Goal: Transaction & Acquisition: Book appointment/travel/reservation

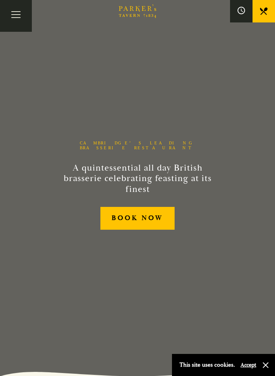
click at [19, 21] on button "Toggle navigation" at bounding box center [16, 16] width 32 height 32
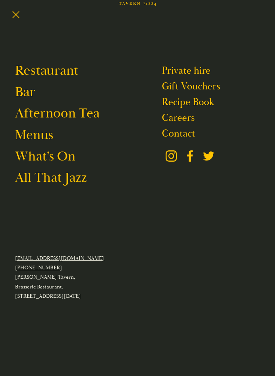
click at [56, 75] on link "Restaurant" at bounding box center [46, 70] width 63 height 17
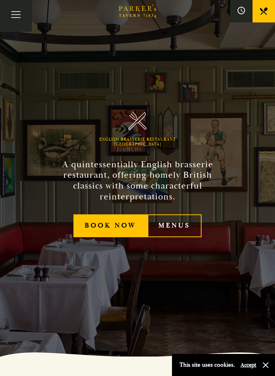
scroll to position [23, 0]
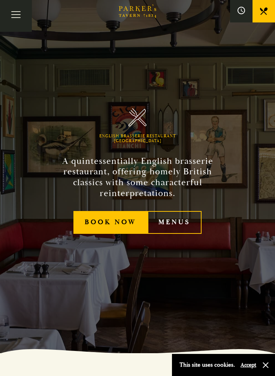
click at [179, 230] on link "Menus" at bounding box center [174, 222] width 54 height 23
click at [18, 19] on button "Toggle navigation" at bounding box center [16, 16] width 32 height 32
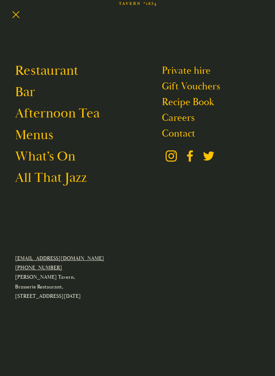
click at [43, 137] on link "Menus" at bounding box center [34, 134] width 38 height 17
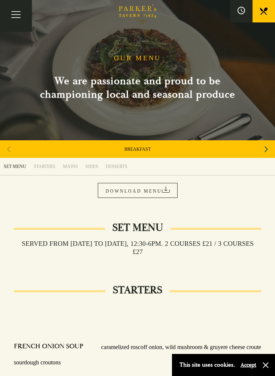
click at [144, 148] on link "BREAKFAST" at bounding box center [137, 149] width 26 height 6
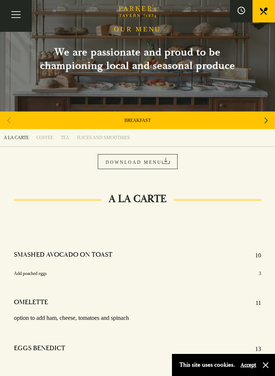
scroll to position [29, 0]
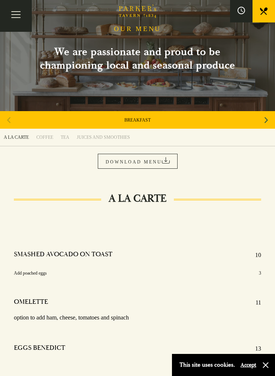
click at [165, 158] on icon at bounding box center [166, 160] width 8 height 6
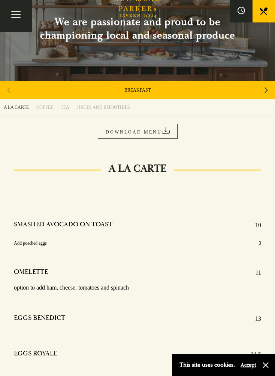
scroll to position [0, 0]
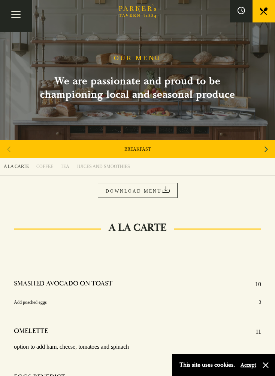
click at [16, 19] on button "Toggle navigation" at bounding box center [16, 16] width 32 height 32
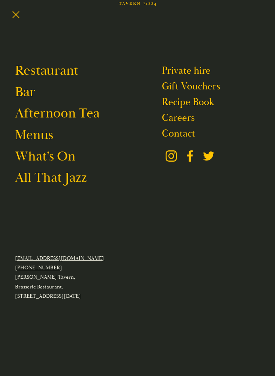
click at [235, 217] on ul "Private hire Gift Vouchers Recipe Book Careers Contact Brasserie Restaurant [GE…" at bounding box center [211, 145] width 98 height 167
click at [237, 213] on ul "Private hire Gift Vouchers Recipe Book Careers Contact Brasserie Restaurant [GE…" at bounding box center [211, 145] width 98 height 167
click at [19, 17] on button "Toggle navigation" at bounding box center [16, 16] width 32 height 32
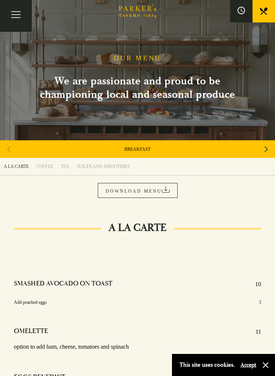
click at [237, 10] on icon at bounding box center [240, 10] width 7 height 7
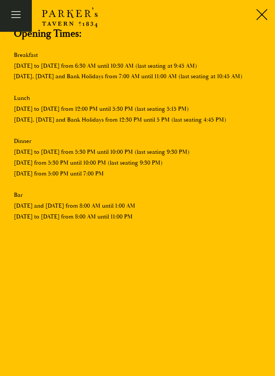
click at [262, 12] on div at bounding box center [259, 16] width 32 height 32
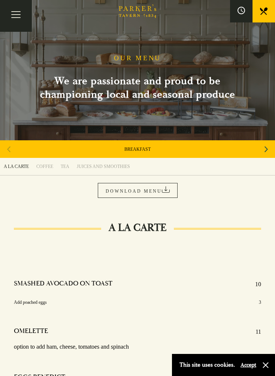
click at [19, 20] on button "Toggle navigation" at bounding box center [16, 16] width 32 height 32
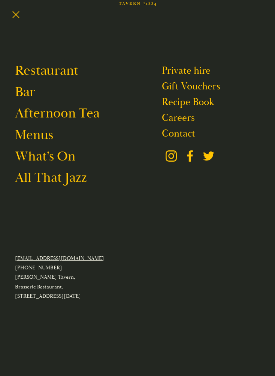
click at [175, 155] on icon at bounding box center [170, 155] width 11 height 11
click at [52, 70] on link "Restaurant" at bounding box center [46, 70] width 63 height 17
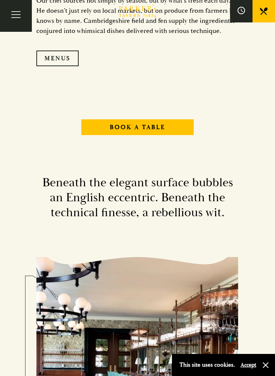
scroll to position [1129, 0]
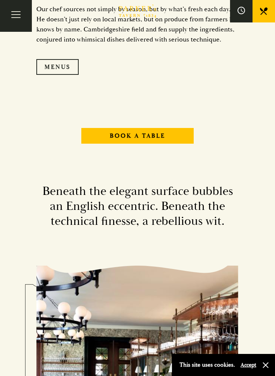
click at [262, 13] on icon at bounding box center [263, 10] width 7 height 7
click at [18, 15] on button "Toggle navigation" at bounding box center [16, 16] width 32 height 32
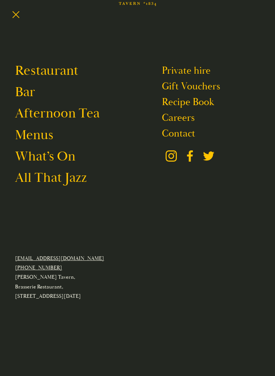
click at [189, 156] on icon at bounding box center [190, 155] width 6 height 11
click at [60, 158] on link "What’s On" at bounding box center [45, 156] width 60 height 17
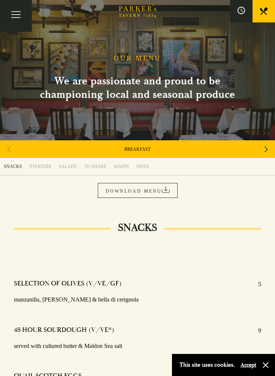
click at [262, 147] on div "Next slide" at bounding box center [266, 149] width 10 height 16
click at [262, 151] on div "Next slide" at bounding box center [266, 149] width 10 height 16
click at [267, 150] on icon "Next slide" at bounding box center [265, 149] width 3 height 16
click at [268, 150] on div "Next slide" at bounding box center [266, 149] width 10 height 16
click at [262, 149] on div "Next slide" at bounding box center [266, 149] width 10 height 16
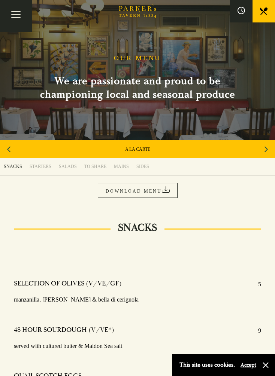
click at [269, 150] on div "Next slide" at bounding box center [266, 149] width 10 height 16
click at [269, 147] on div "Next slide" at bounding box center [266, 149] width 10 height 16
click at [262, 150] on div "Next slide" at bounding box center [266, 149] width 10 height 16
click at [268, 149] on div "CHILDREN'S" at bounding box center [137, 149] width 275 height 18
click at [9, 151] on icon "Previous slide" at bounding box center [8, 149] width 3 height 16
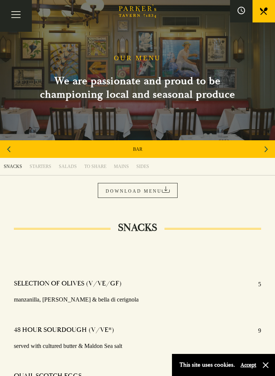
click at [11, 149] on div "Previous slide" at bounding box center [9, 149] width 10 height 16
click at [11, 151] on div "Previous slide" at bounding box center [9, 149] width 10 height 16
click at [12, 151] on div "Previous slide" at bounding box center [9, 149] width 10 height 16
click at [12, 152] on div "Previous slide" at bounding box center [9, 149] width 10 height 16
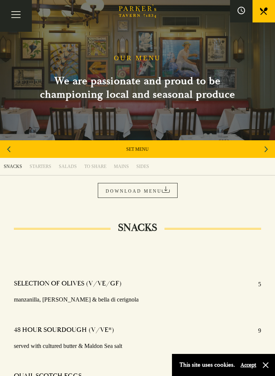
click at [12, 152] on div "Previous slide" at bounding box center [9, 149] width 10 height 16
click at [13, 152] on div "Previous slide" at bounding box center [9, 149] width 10 height 16
click at [13, 153] on div "BREAKFAST" at bounding box center [137, 149] width 275 height 18
click at [12, 152] on div "BREAKFAST" at bounding box center [137, 149] width 275 height 18
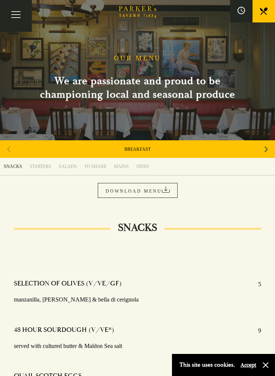
click at [138, 150] on link "BREAKFAST" at bounding box center [137, 149] width 26 height 6
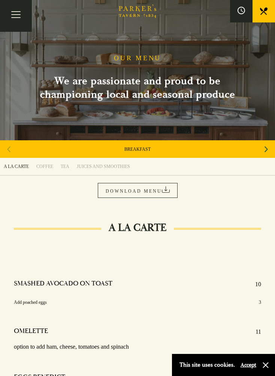
click at [167, 189] on icon at bounding box center [166, 189] width 8 height 6
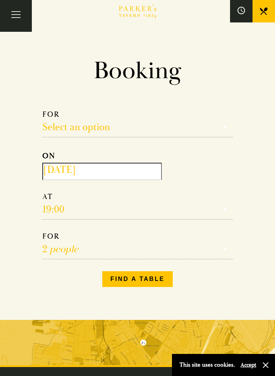
click at [93, 128] on select "Select an option Lunch Dinner Afternoon Tea" at bounding box center [137, 124] width 190 height 28
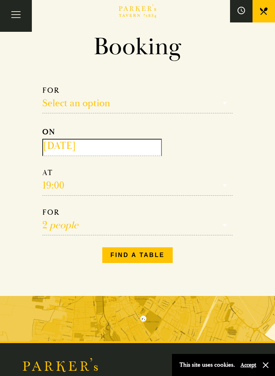
scroll to position [24, 0]
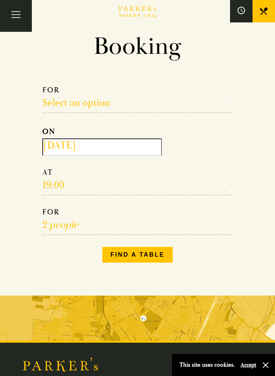
click at [108, 141] on input "[DATE]" at bounding box center [101, 146] width 119 height 17
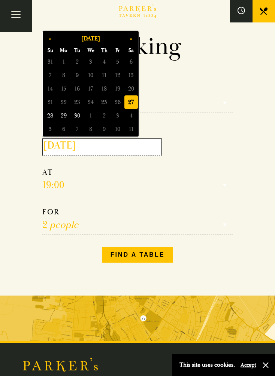
click at [108, 141] on input "[DATE]" at bounding box center [101, 146] width 119 height 17
click at [50, 116] on span "28" at bounding box center [49, 115] width 13 height 13
type input "[DATE]"
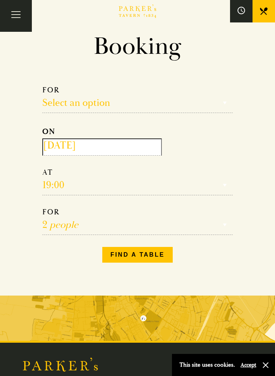
click at [100, 105] on select "Select an option Lunch Dinner Afternoon Tea" at bounding box center [137, 99] width 190 height 28
